Goal: Task Accomplishment & Management: Use online tool/utility

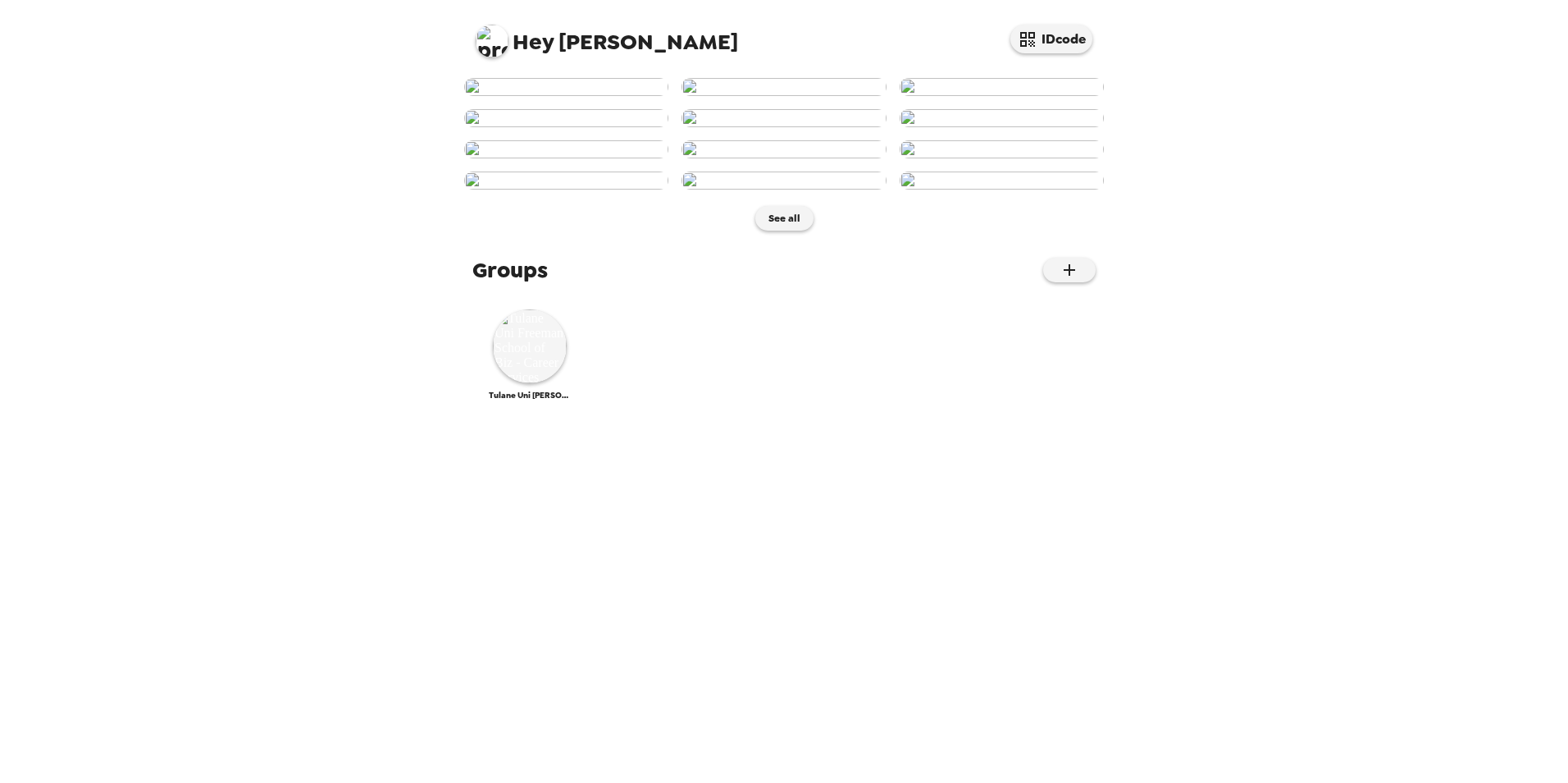
scroll to position [582, 0]
click at [534, 383] on img at bounding box center [529, 345] width 74 height 74
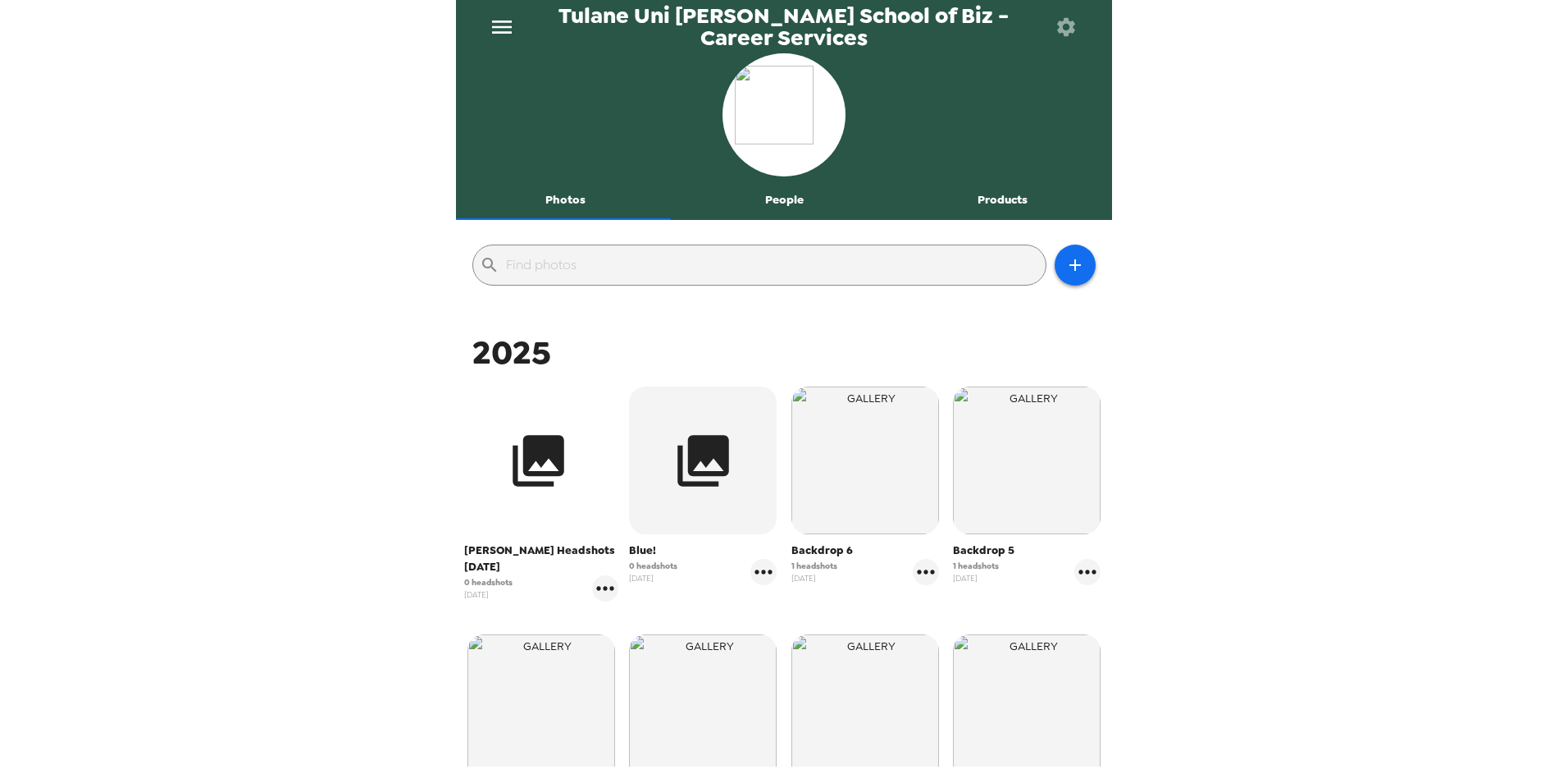
click at [553, 461] on icon "button" at bounding box center [538, 460] width 51 height 51
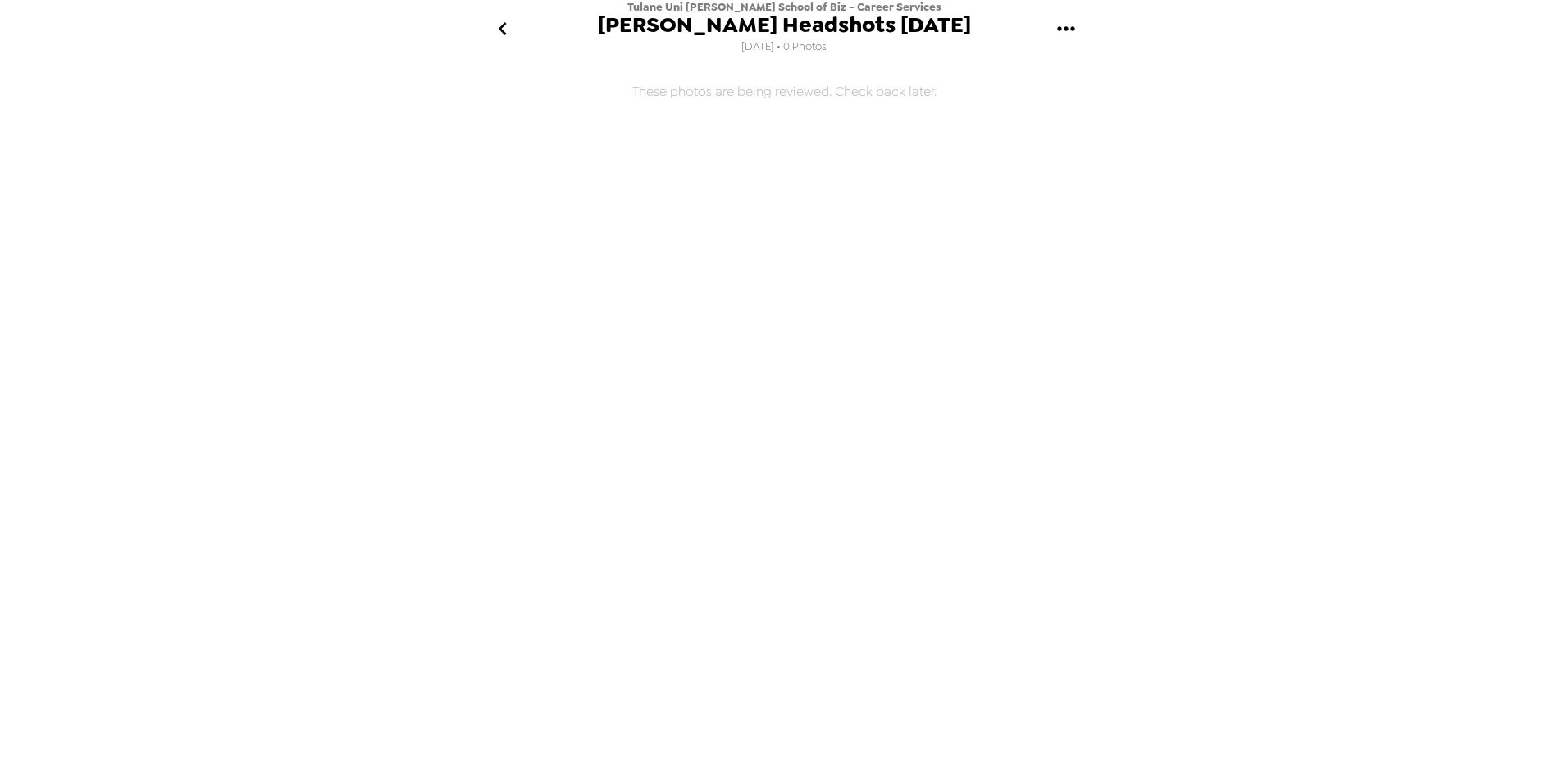
click at [1061, 31] on icon "gallery menu" at bounding box center [1065, 29] width 27 height 27
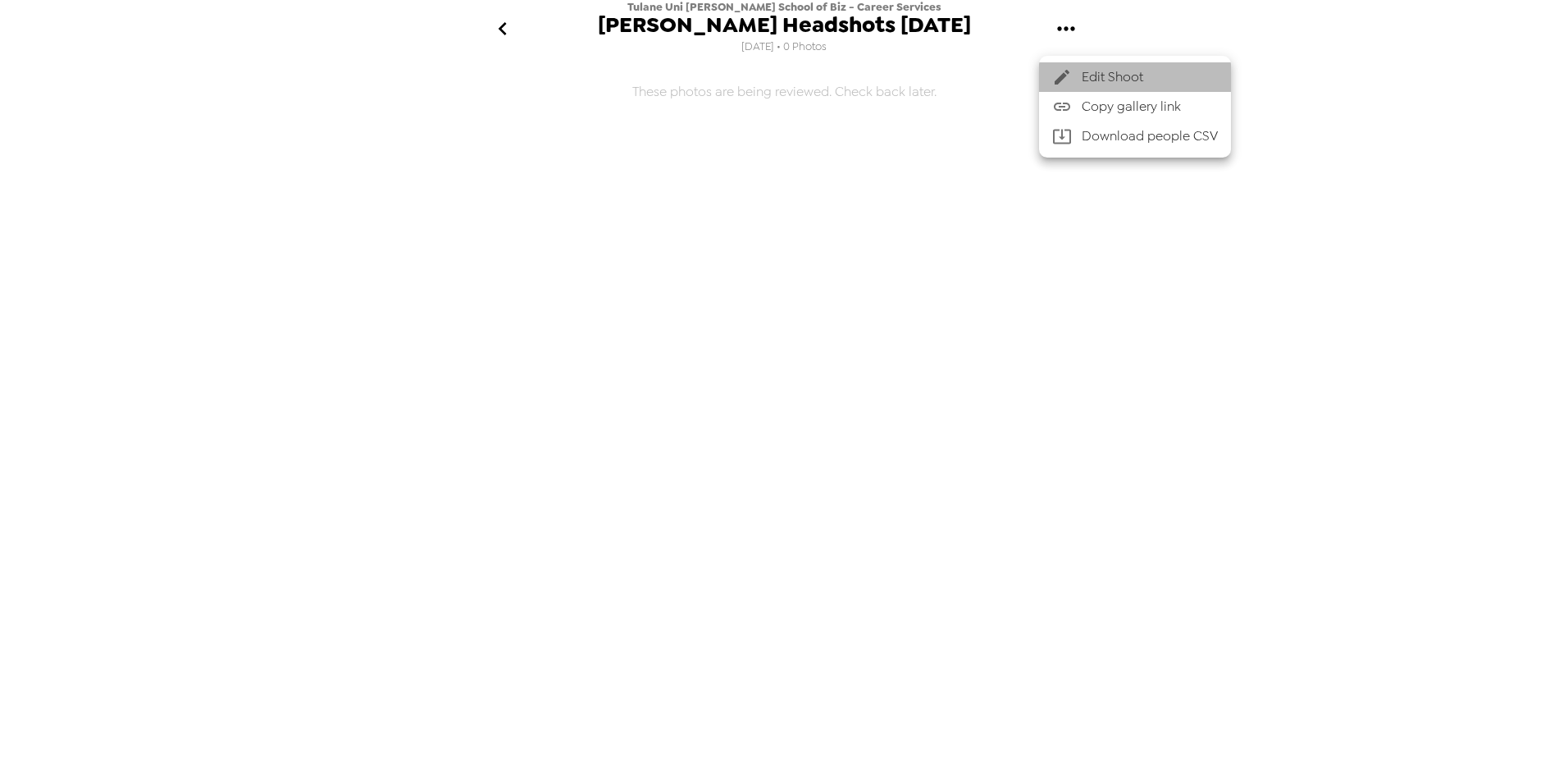
click at [1075, 77] on div at bounding box center [1066, 77] width 30 height 20
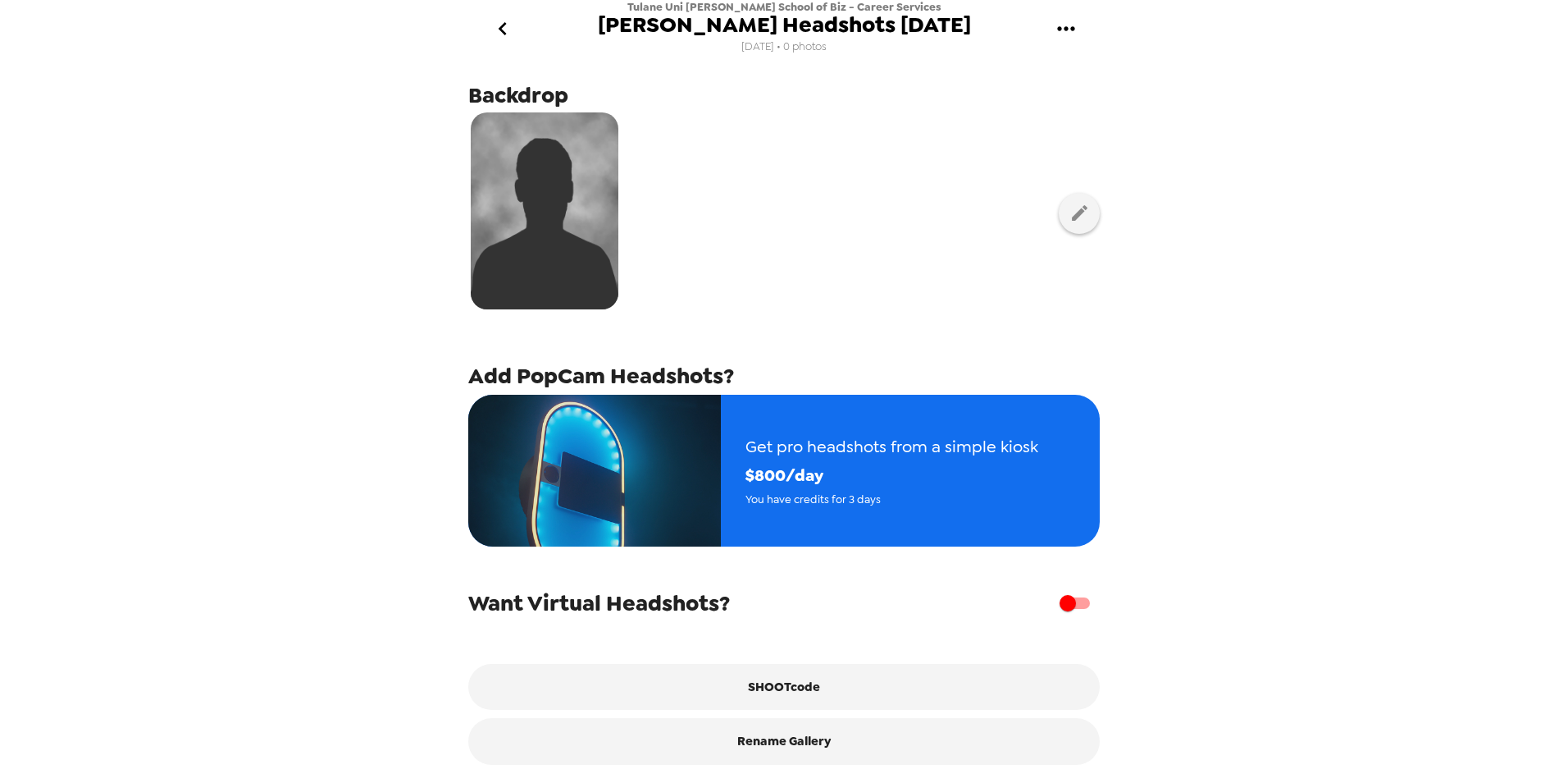
scroll to position [46, 0]
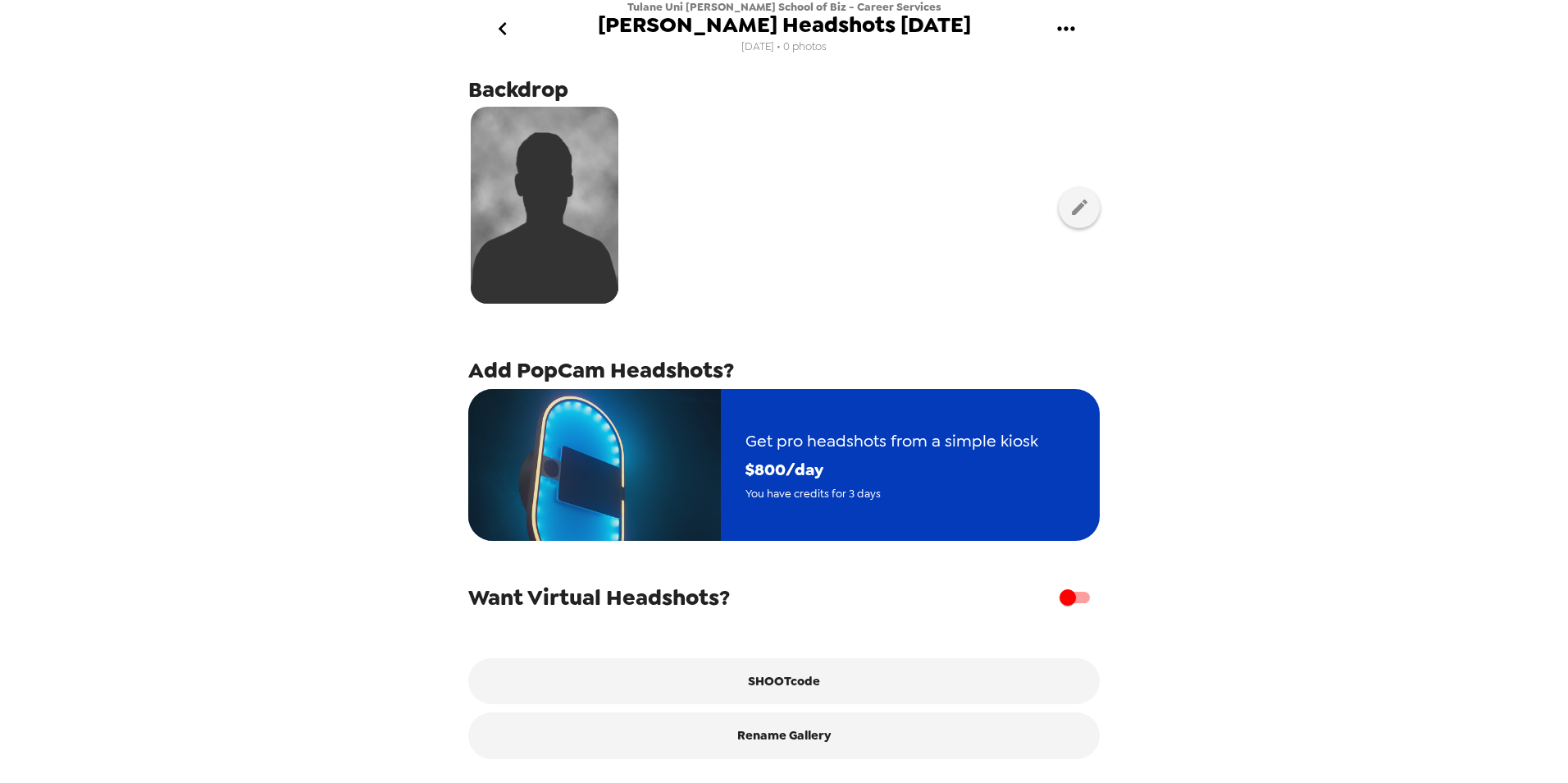
click at [802, 491] on span "You have credits for 3 days" at bounding box center [891, 493] width 293 height 19
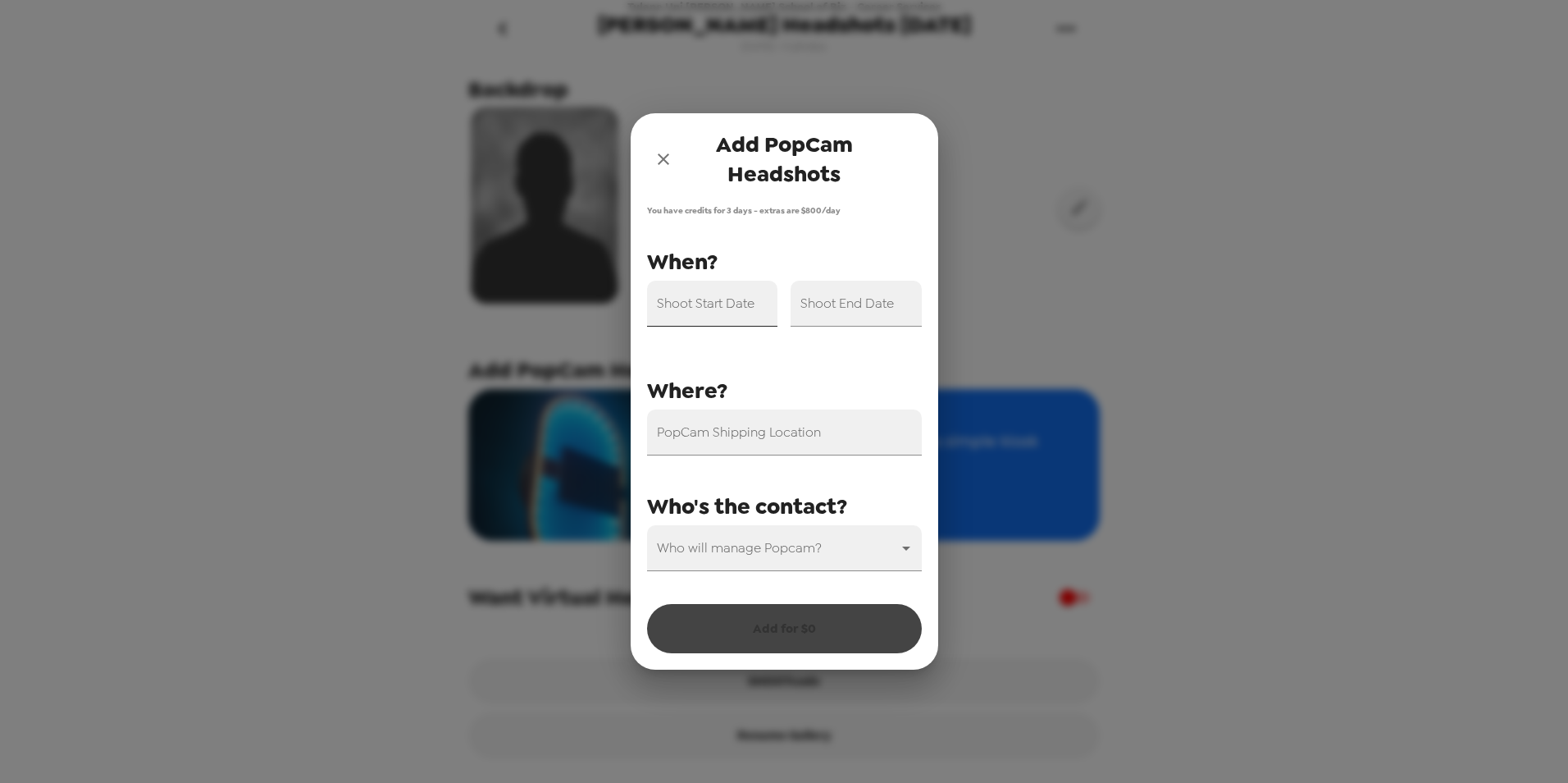
click at [723, 295] on div "Shoot Start Date" at bounding box center [712, 303] width 132 height 46
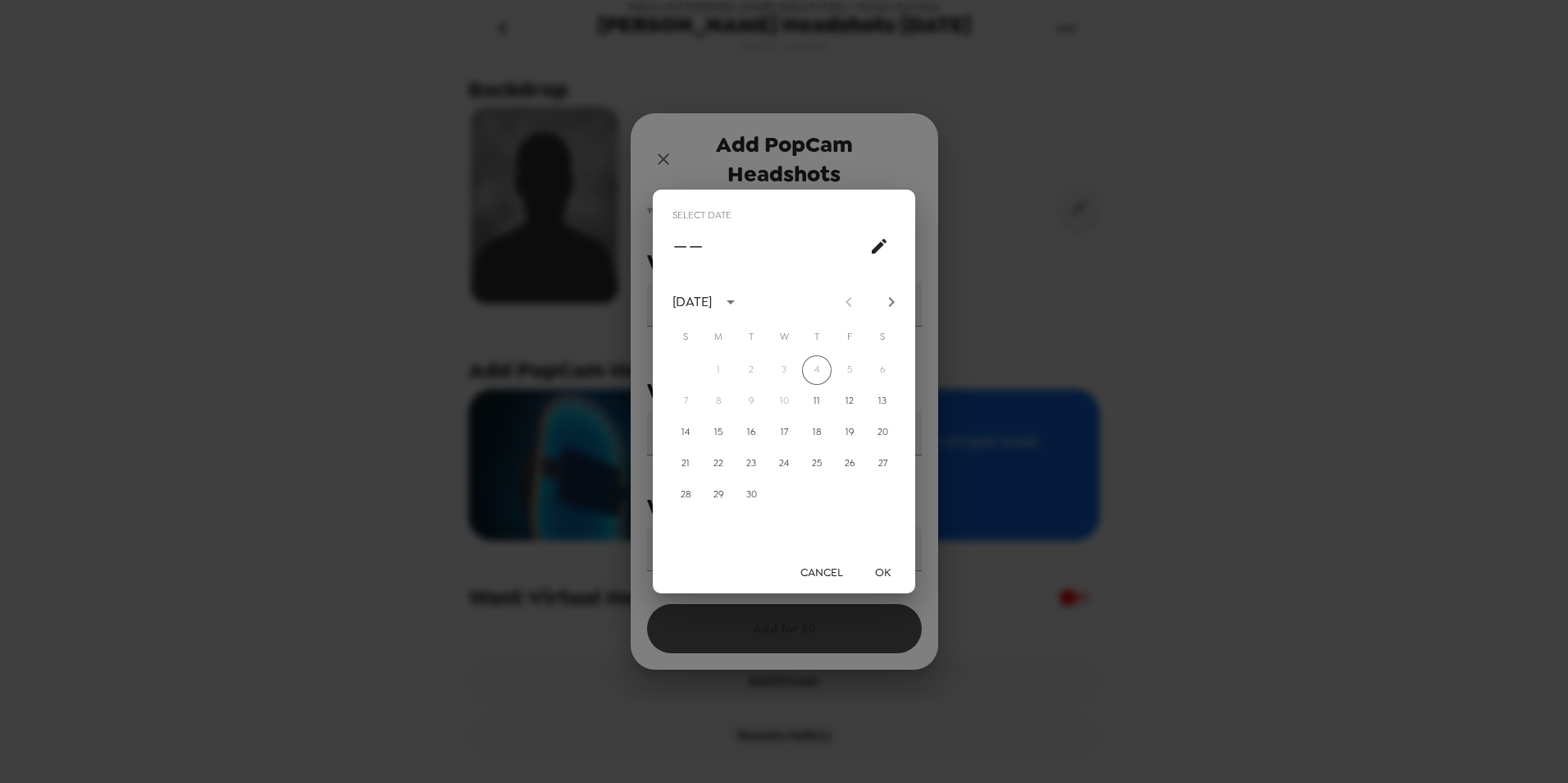
click at [884, 306] on icon "Next month" at bounding box center [891, 302] width 20 height 20
click at [749, 428] on button "14" at bounding box center [751, 433] width 30 height 30
type input "10/14/2025"
click at [882, 566] on button "OK" at bounding box center [881, 572] width 52 height 31
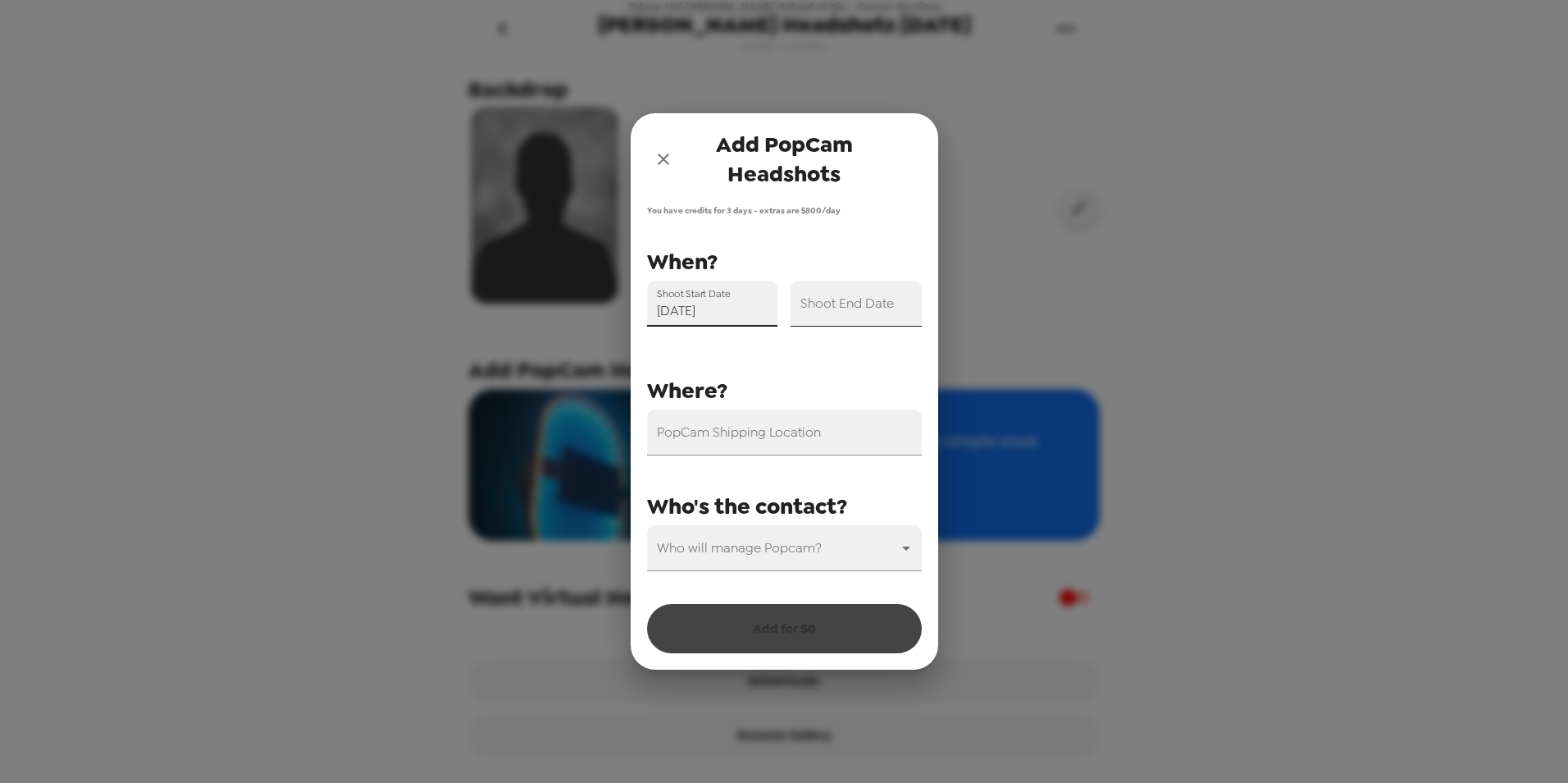
click at [876, 296] on input "Shoot End Date" at bounding box center [856, 303] width 132 height 46
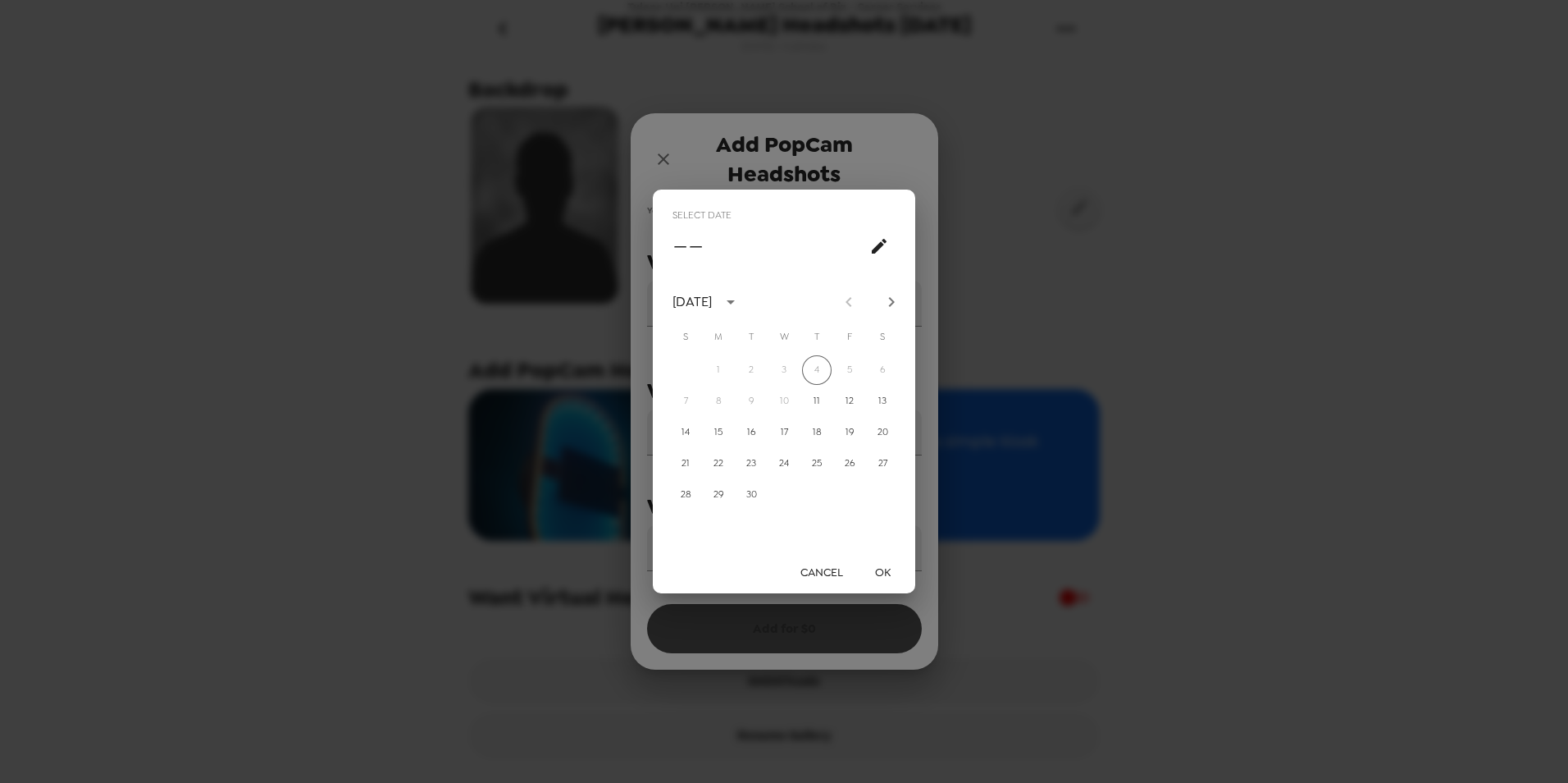
click at [889, 303] on icon "Next month" at bounding box center [891, 302] width 20 height 20
click at [755, 442] on button "14" at bounding box center [751, 433] width 30 height 30
type input "10/14/2025"
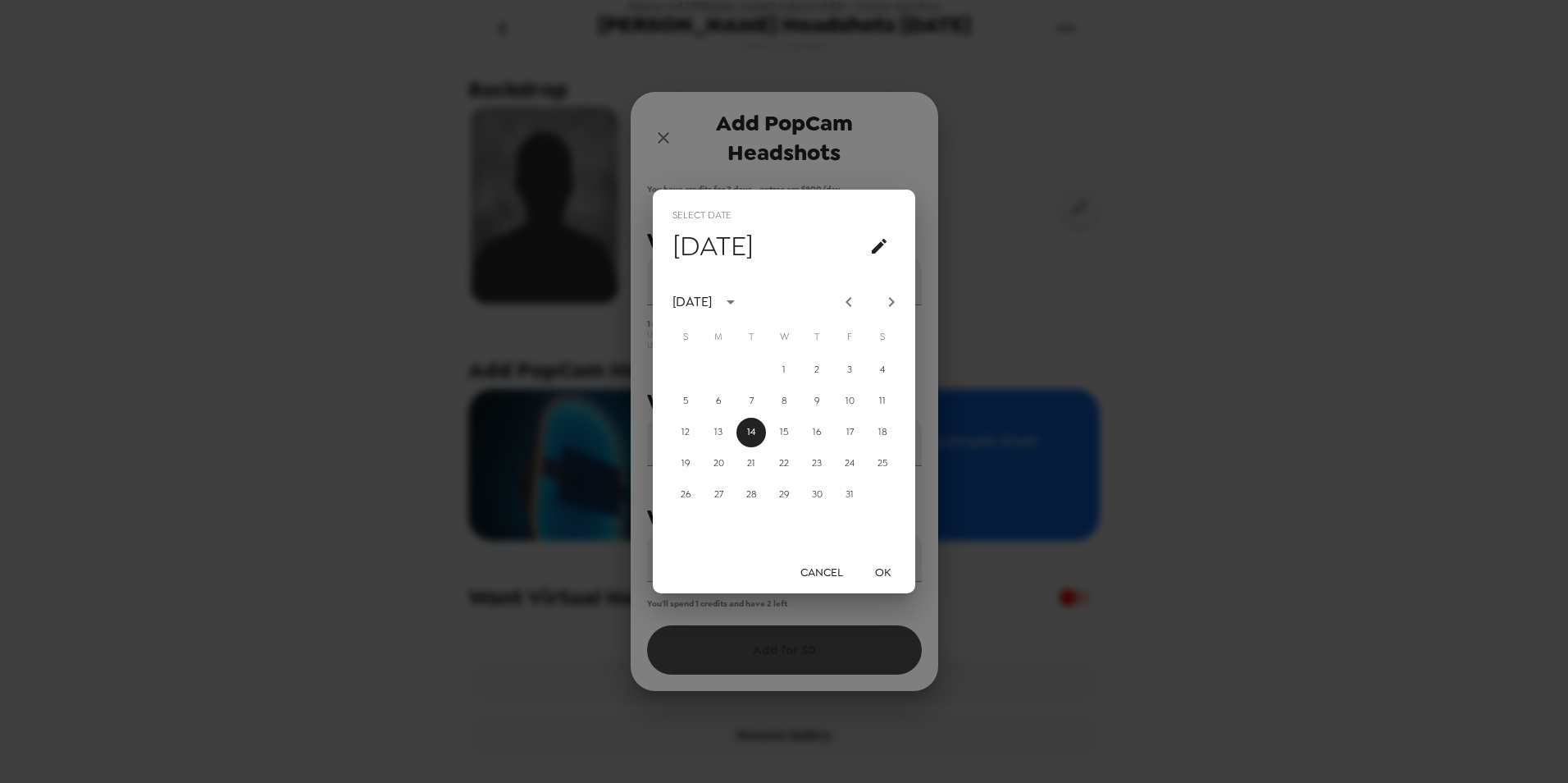
click at [890, 575] on button "OK" at bounding box center [881, 572] width 52 height 31
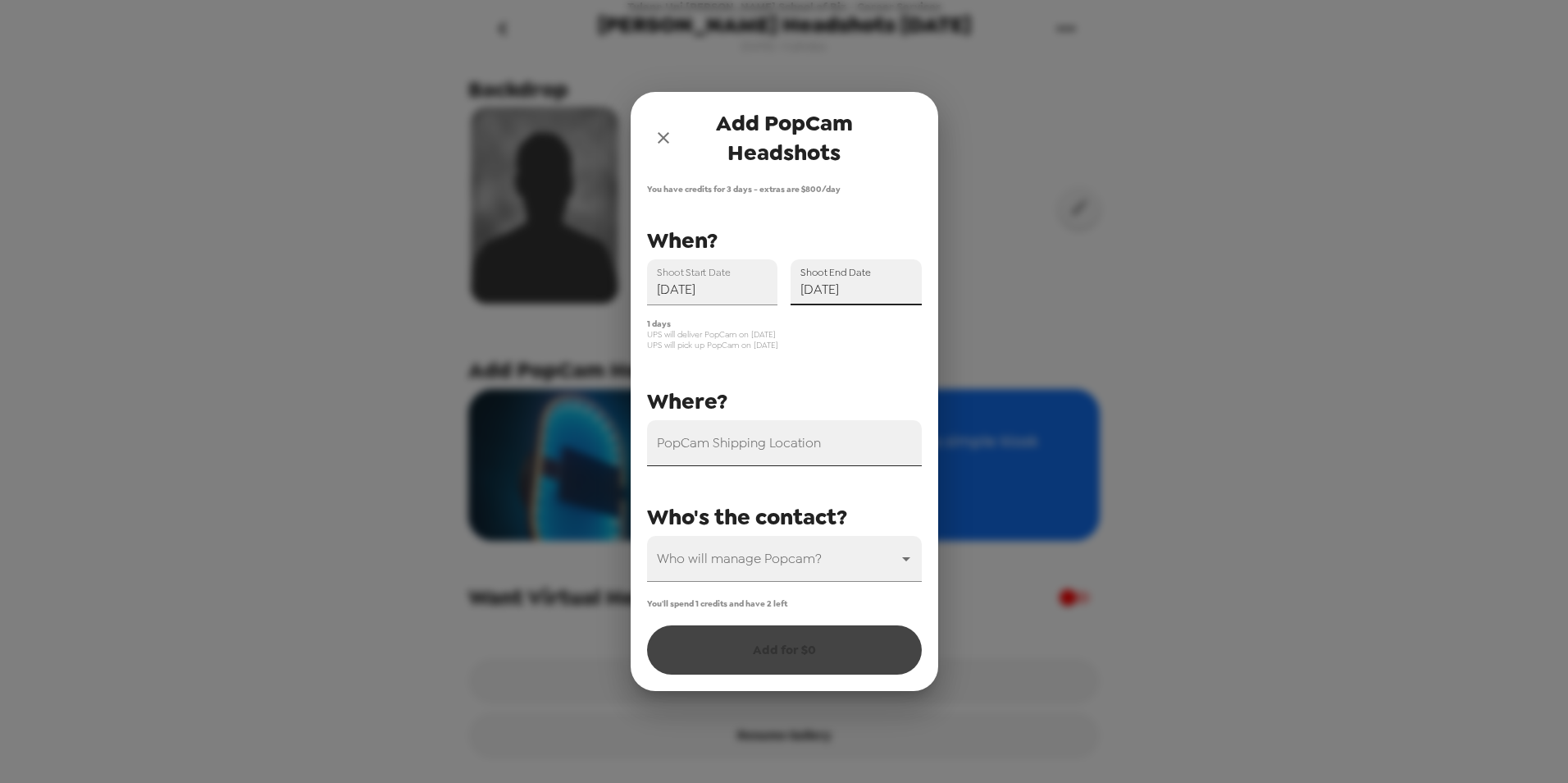
click at [739, 449] on input "PopCam Shipping Location" at bounding box center [784, 442] width 275 height 46
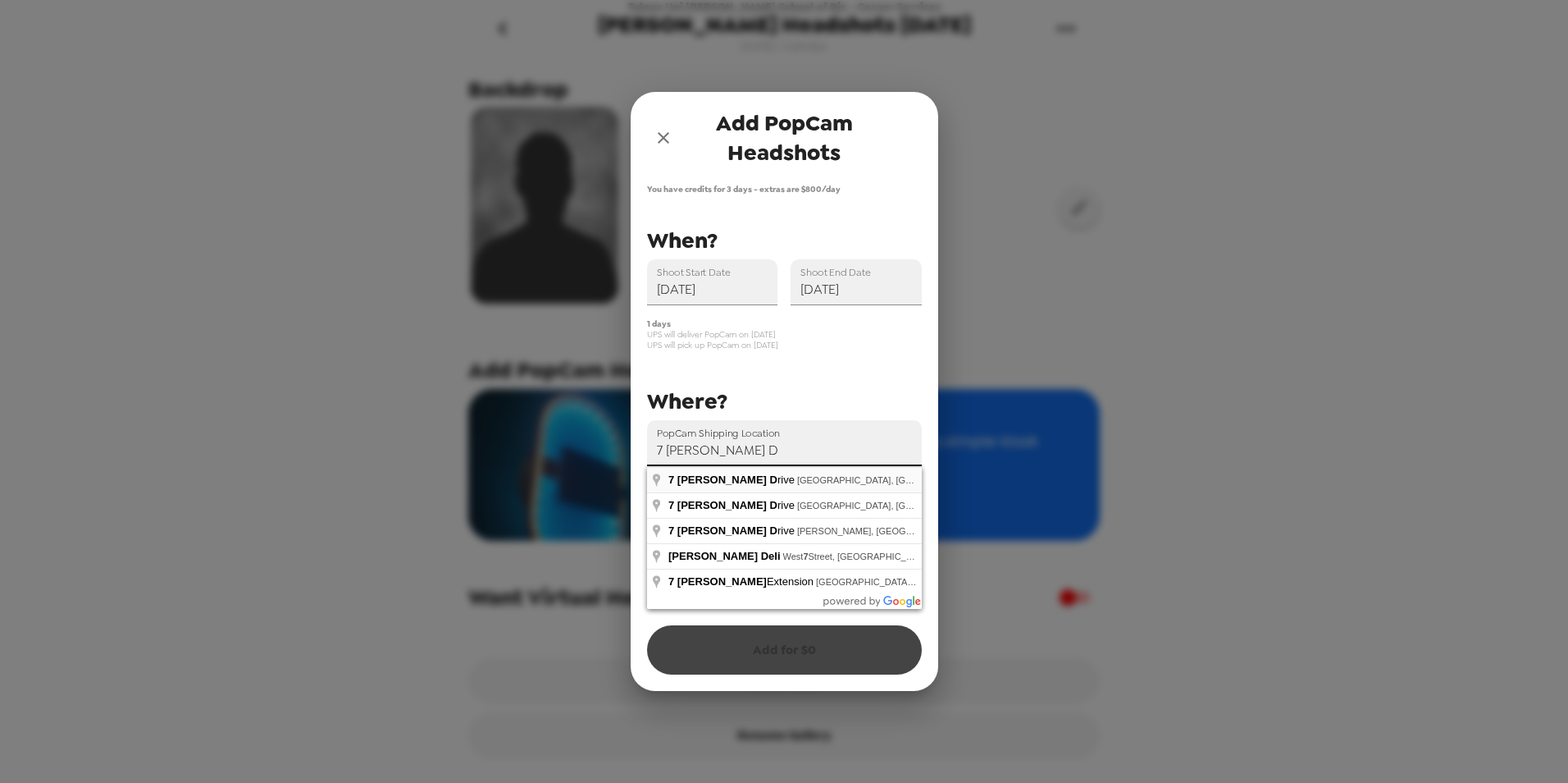
type input "7 McAlister Drive, New Orleans, LA, USA"
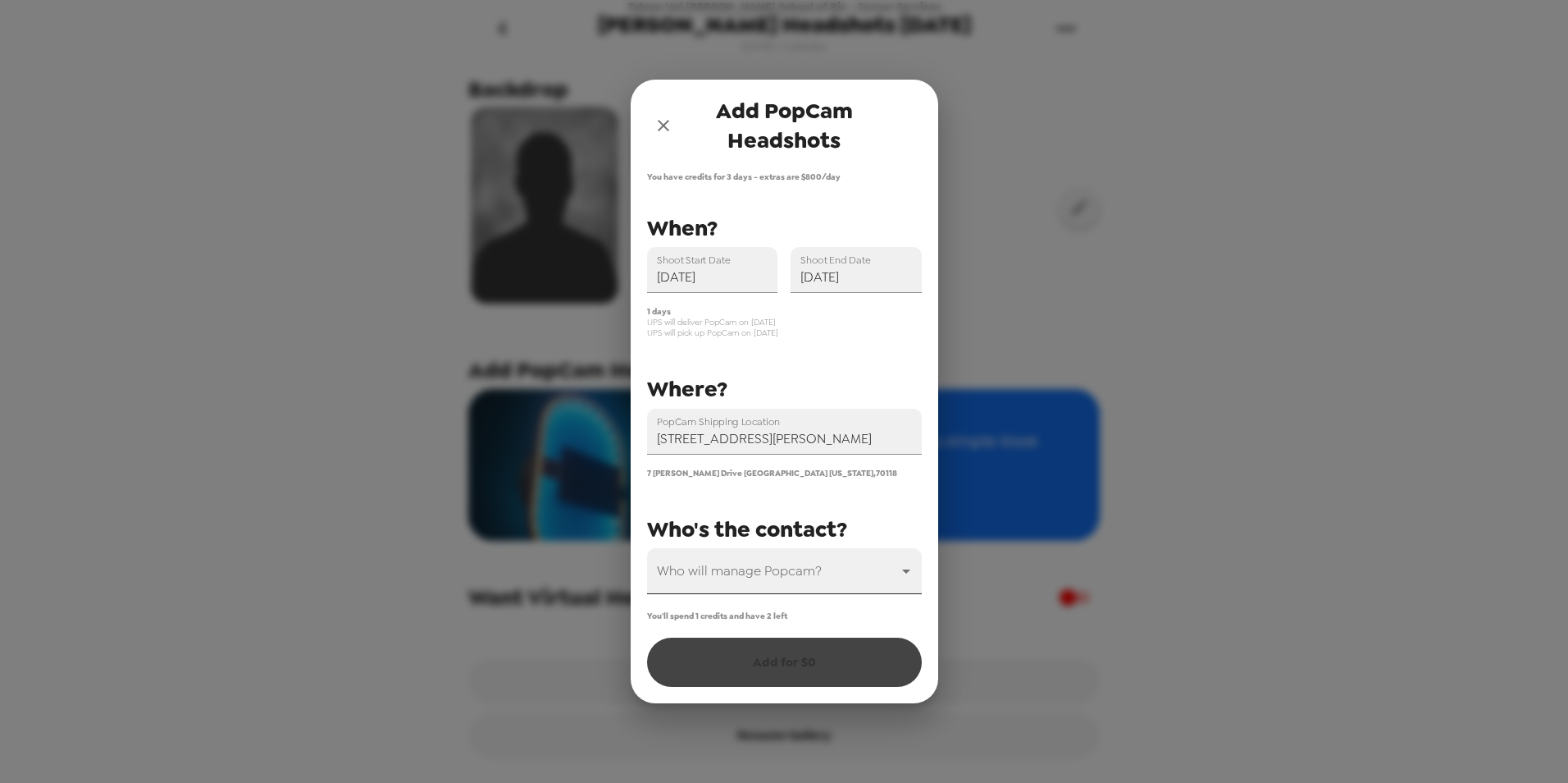
click at [783, 580] on body "Tulane Uni Freeman School of Biz - Career Services Freeman Headshots Oct 2025 8…" at bounding box center [784, 391] width 1568 height 783
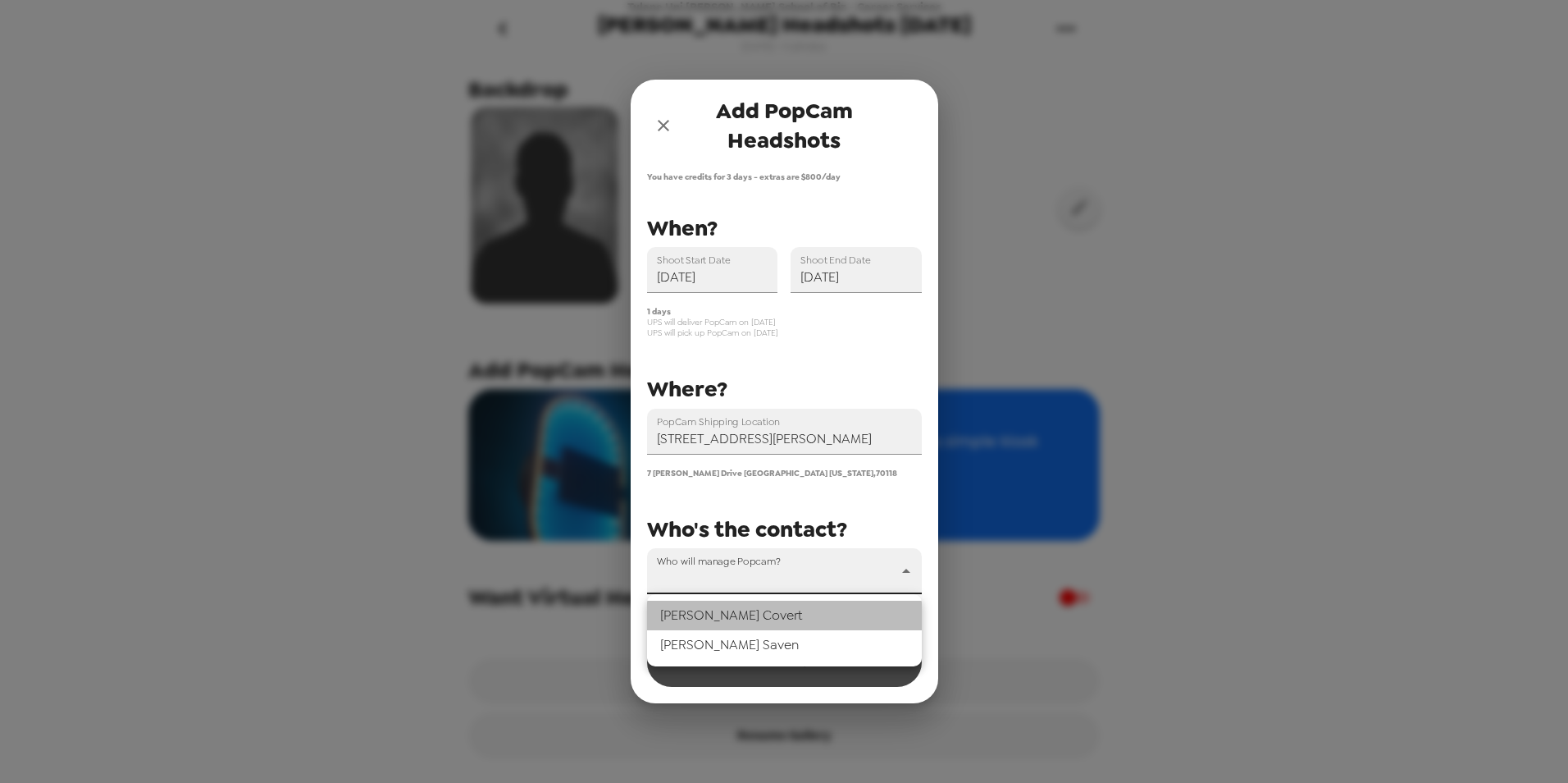
click at [770, 616] on li "Sarah Covert" at bounding box center [784, 616] width 275 height 30
type input "37648"
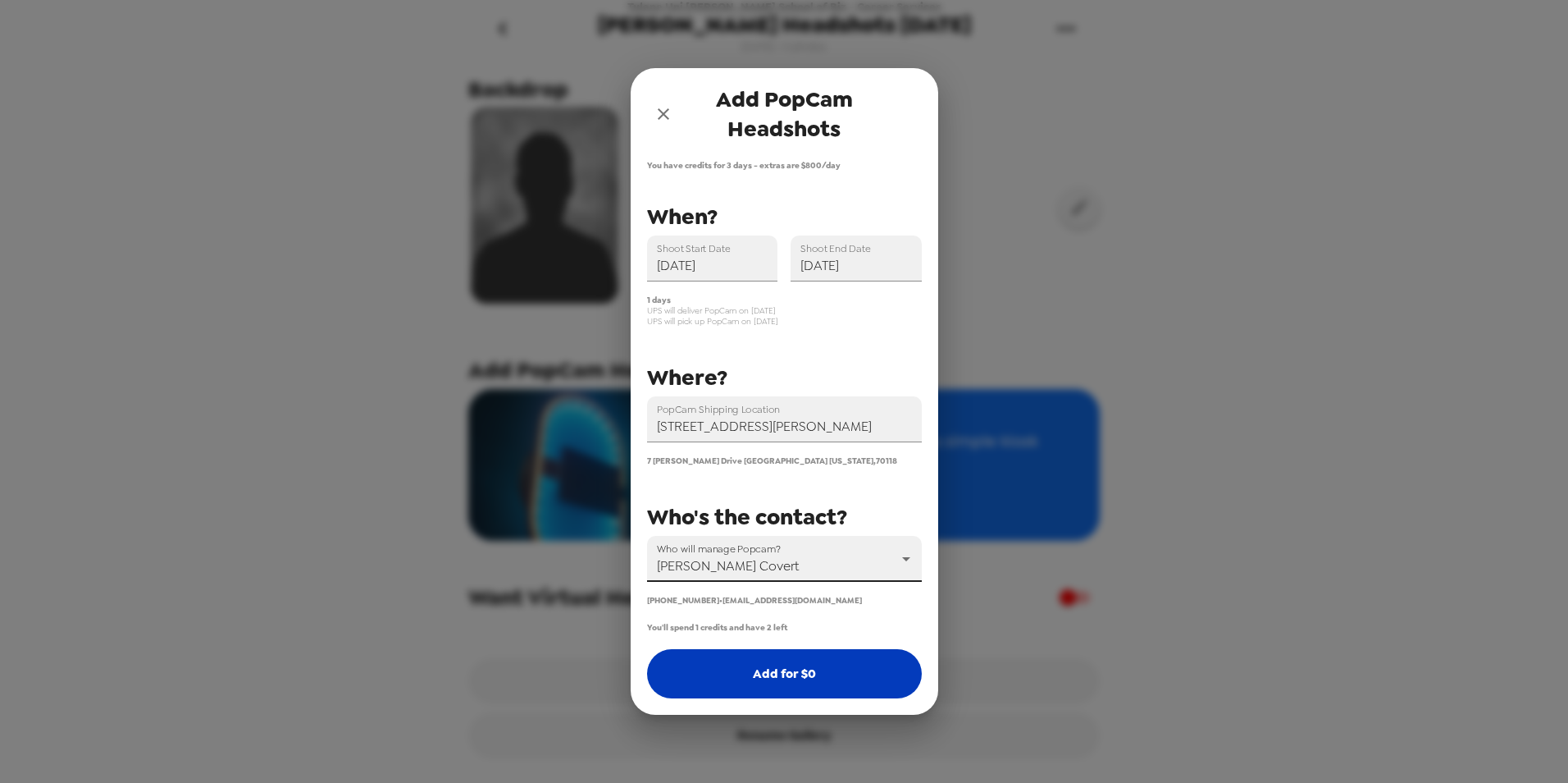
click at [796, 670] on button "Add for $ 0" at bounding box center [784, 674] width 275 height 49
